Goal: Transaction & Acquisition: Purchase product/service

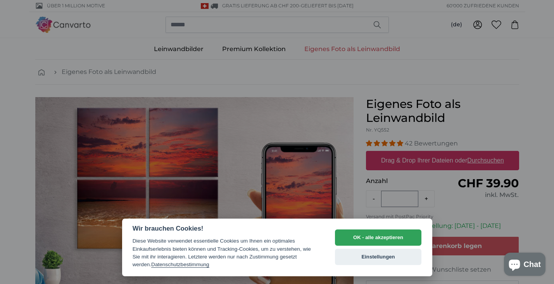
select select "**"
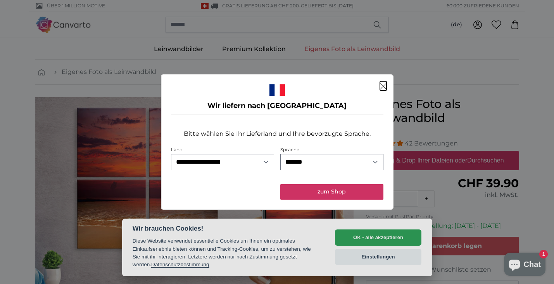
click at [334, 193] on button "zum Shop" at bounding box center [331, 191] width 103 height 15
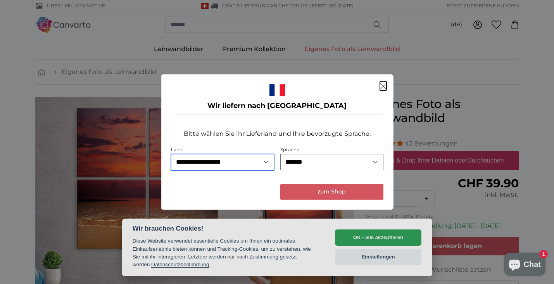
select select "**"
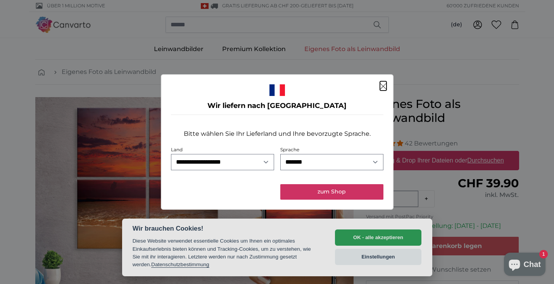
click at [350, 190] on button "zum Shop" at bounding box center [331, 191] width 103 height 15
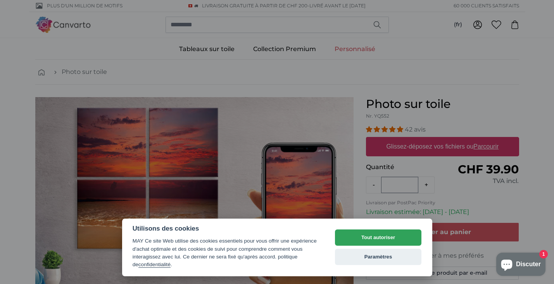
click at [368, 259] on button "Paramètres" at bounding box center [378, 257] width 87 height 16
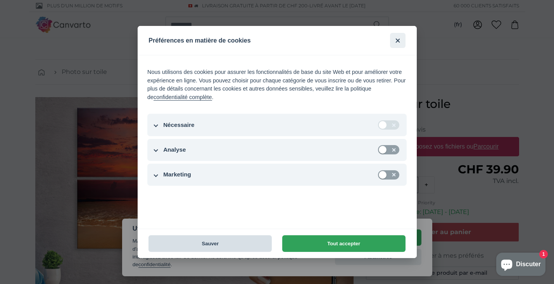
click at [238, 243] on button "Sauver" at bounding box center [209, 244] width 123 height 17
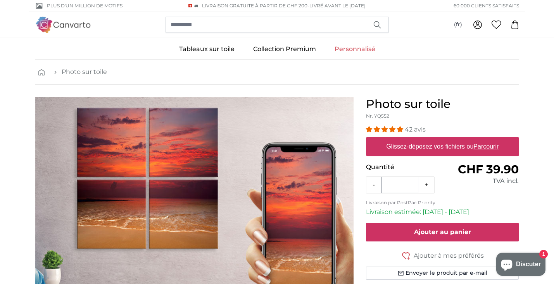
click at [439, 232] on span "Ajouter au panier" at bounding box center [442, 232] width 57 height 7
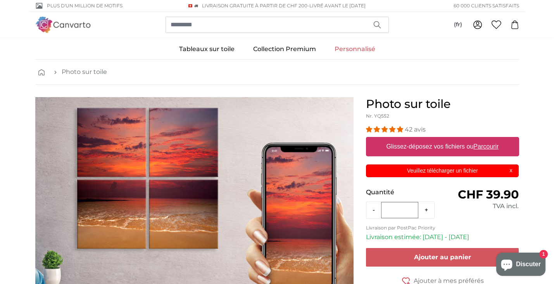
click at [461, 168] on p "Veuillez télécharger un fichier" at bounding box center [441, 171] width 143 height 8
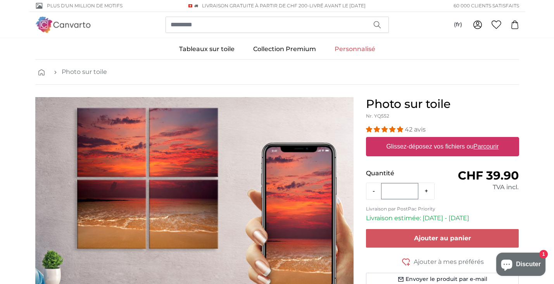
click at [491, 146] on u "Parcourir" at bounding box center [485, 146] width 25 height 7
click at [491, 139] on input "Glissez-déposez vos fichiers ou Parcourir" at bounding box center [442, 138] width 153 height 2
type input "**********"
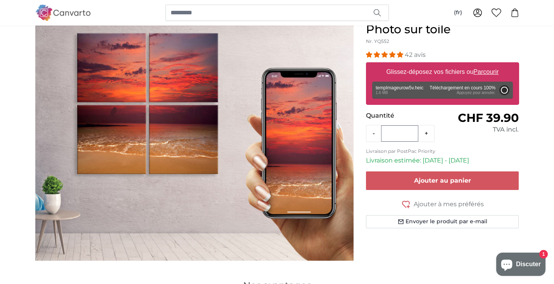
scroll to position [75, 0]
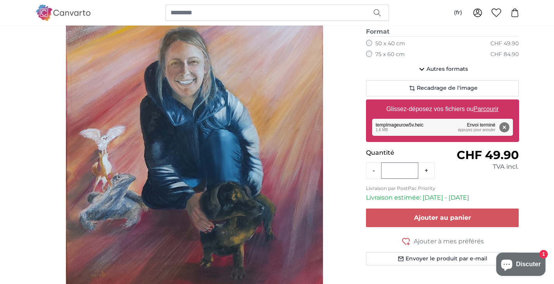
scroll to position [122, 0]
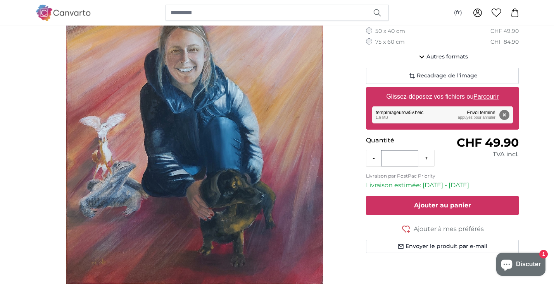
click at [458, 207] on span "Ajouter au panier" at bounding box center [442, 205] width 57 height 7
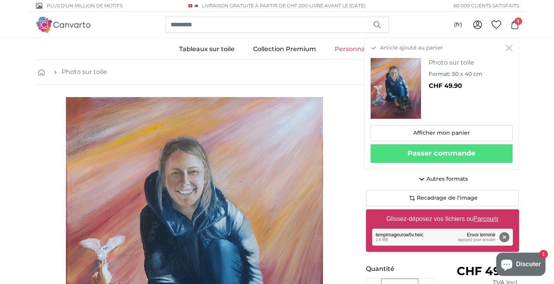
scroll to position [0, 0]
click at [510, 48] on icon "Fermer" at bounding box center [509, 48] width 7 height 6
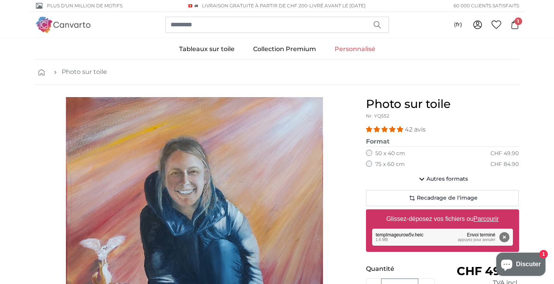
click at [389, 163] on label "75 x 60 cm" at bounding box center [389, 165] width 29 height 8
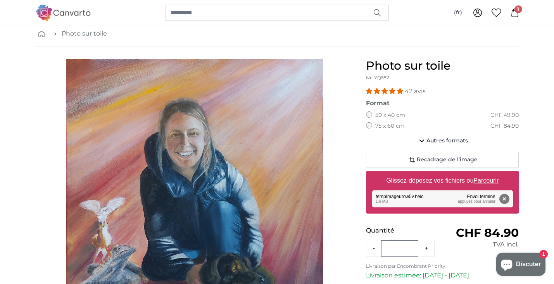
scroll to position [40, 0]
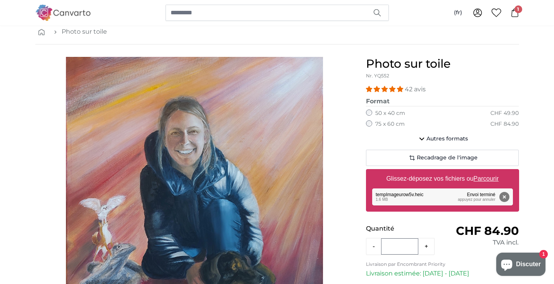
click at [392, 117] on fieldset "Format 40 x 30 cm CHF 39.90 60 x 45 cm CHF 59.90 80 x 60 cm CHF 84.90 30 x 20 c…" at bounding box center [442, 114] width 153 height 34
click at [391, 112] on label "50 x 40 cm" at bounding box center [390, 114] width 30 height 8
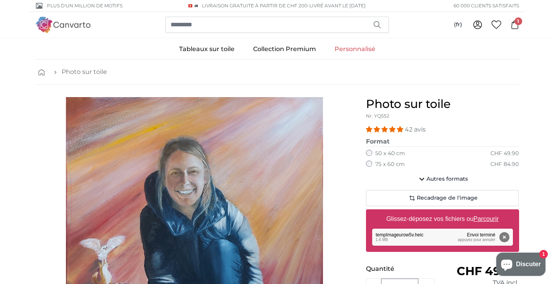
click at [516, 24] on span "1" at bounding box center [518, 21] width 8 height 8
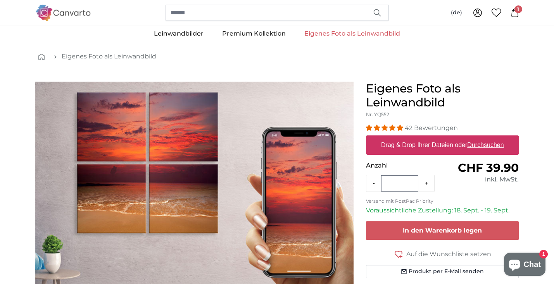
scroll to position [19, 0]
